Goal: Find specific page/section: Find specific page/section

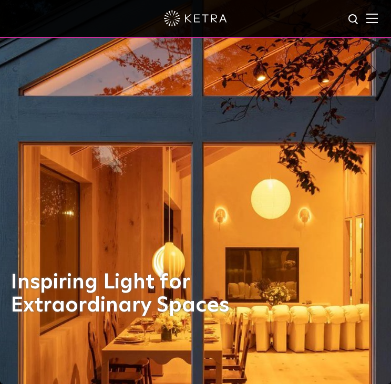
click at [379, 25] on div at bounding box center [195, 19] width 391 height 38
click at [377, 20] on img at bounding box center [372, 18] width 12 height 10
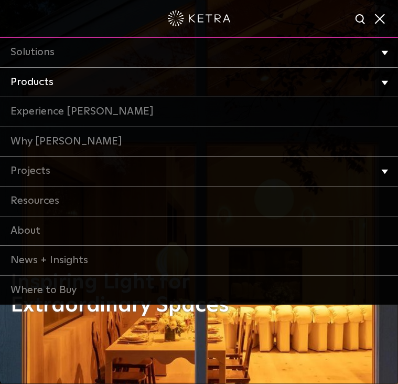
click at [56, 85] on link "Products" at bounding box center [199, 83] width 398 height 30
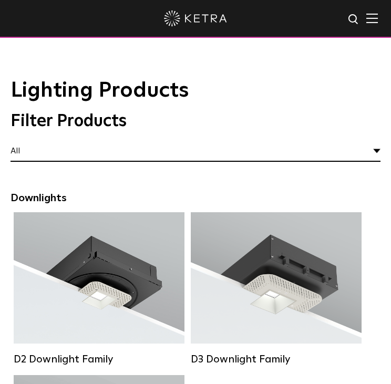
click at [377, 17] on img at bounding box center [372, 18] width 12 height 10
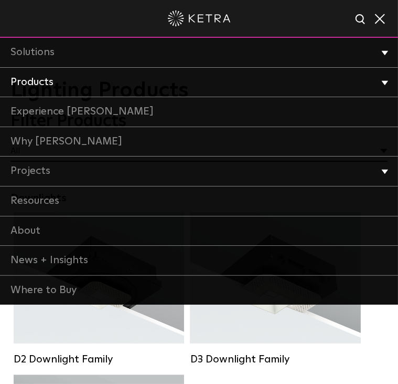
click at [66, 84] on link "Products" at bounding box center [199, 83] width 398 height 30
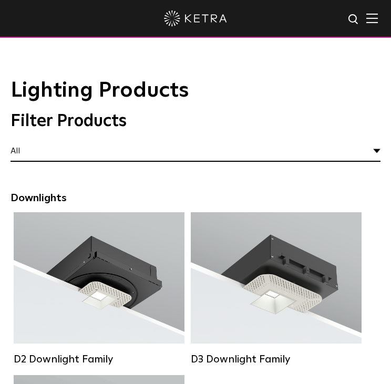
click at [376, 25] on div at bounding box center [195, 19] width 391 height 38
click at [374, 22] on img at bounding box center [372, 18] width 12 height 10
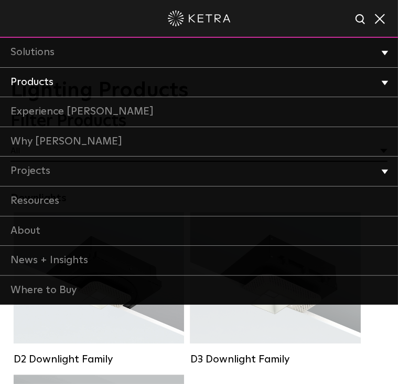
click at [385, 79] on li "Products Commercial Products Residential Products" at bounding box center [199, 83] width 398 height 30
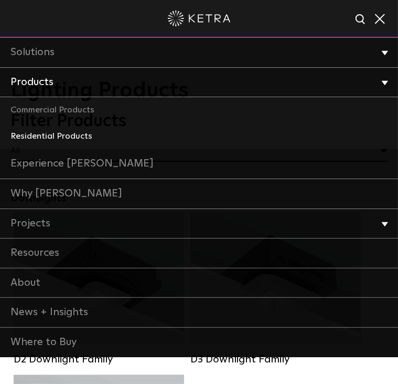
click at [59, 133] on link "Residential Products" at bounding box center [199, 136] width 398 height 26
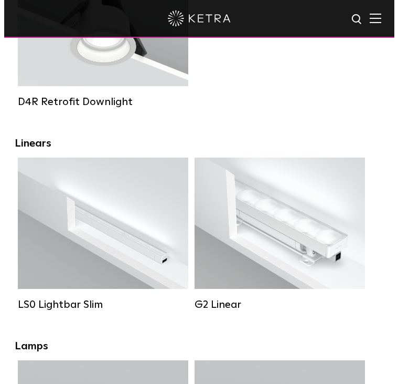
scroll to position [157, 0]
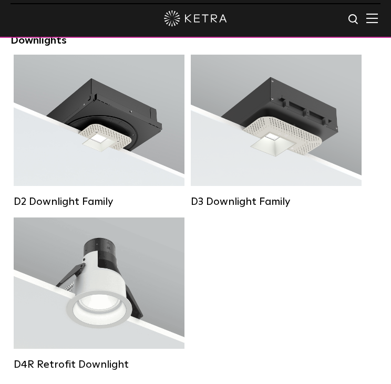
click at [377, 17] on img at bounding box center [372, 18] width 12 height 10
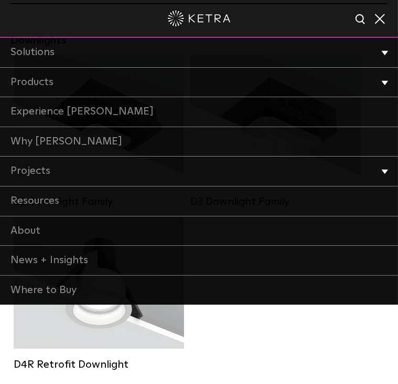
click at [362, 16] on img at bounding box center [361, 19] width 13 height 13
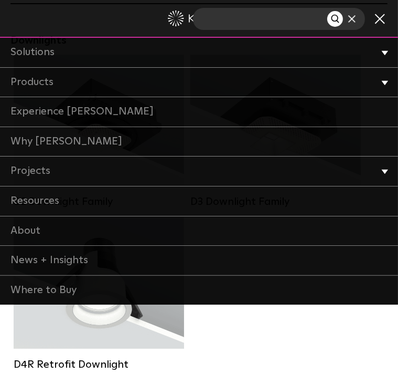
click at [303, 21] on input "text" at bounding box center [260, 19] width 134 height 22
type input "lumaris"
click at [328, 11] on button "Search" at bounding box center [336, 19] width 16 height 16
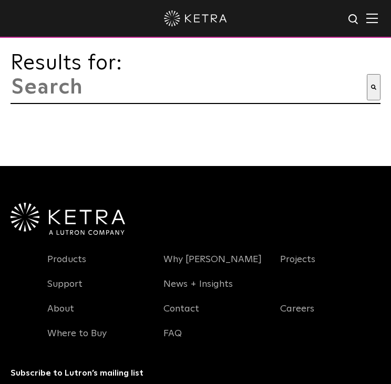
type input "lumaris"
